Goal: Task Accomplishment & Management: Manage account settings

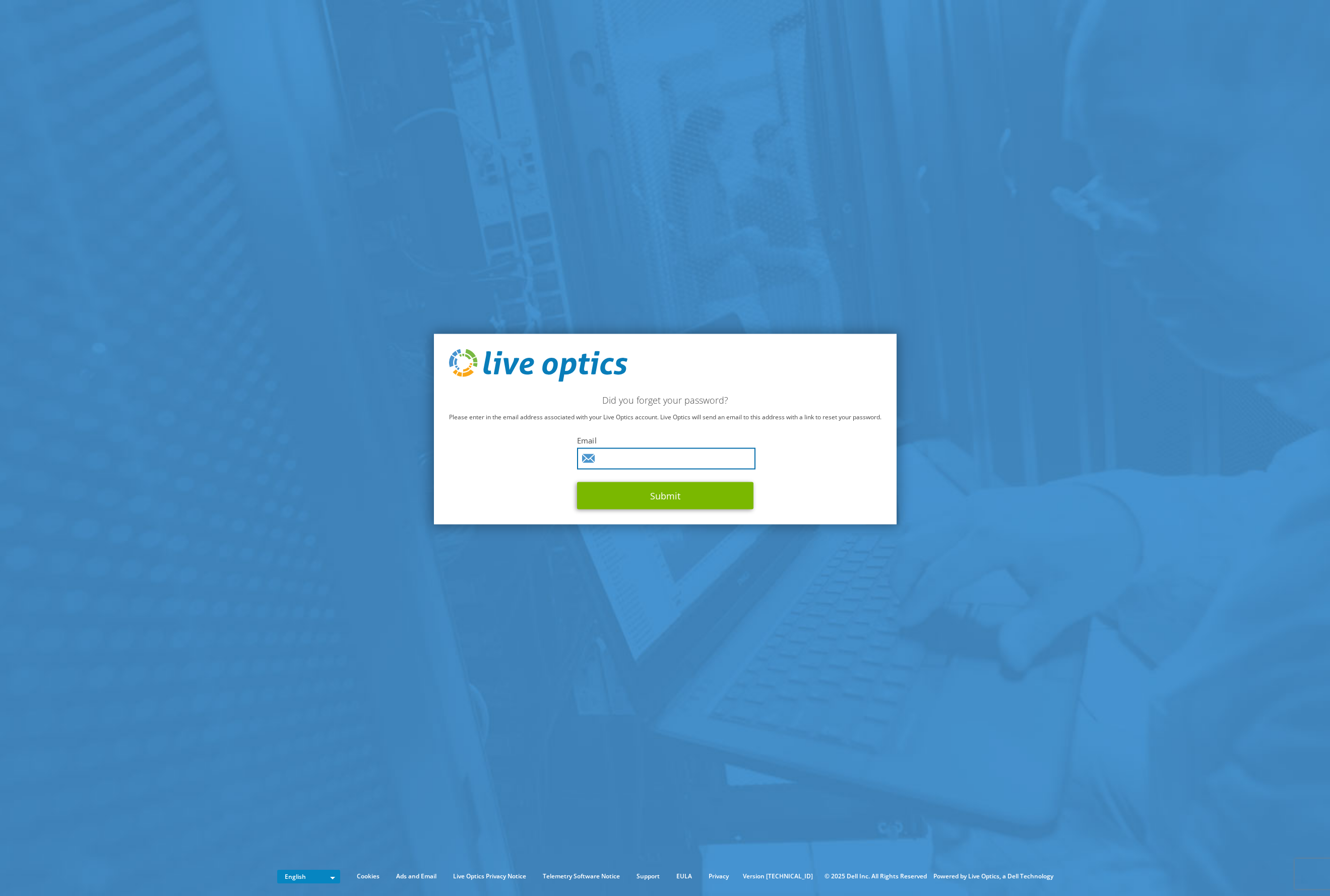
click at [618, 461] on input "text" at bounding box center [667, 458] width 179 height 22
paste input "[EMAIL_ADDRESS][DOMAIN_NAME]"
type input "[EMAIL_ADDRESS][DOMAIN_NAME]"
click at [653, 493] on button "Submit" at bounding box center [665, 495] width 177 height 28
